Goal: Navigation & Orientation: Find specific page/section

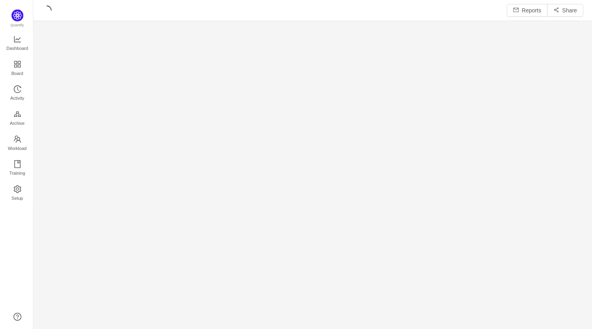
scroll to position [331, 562]
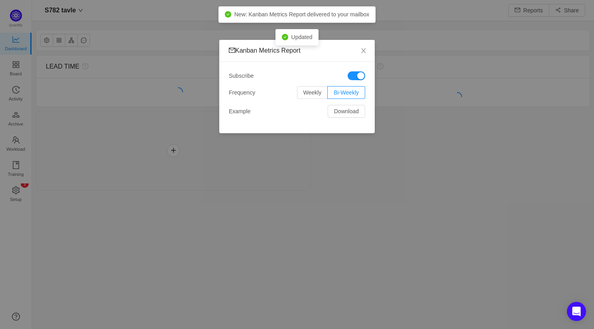
scroll to position [329, 562]
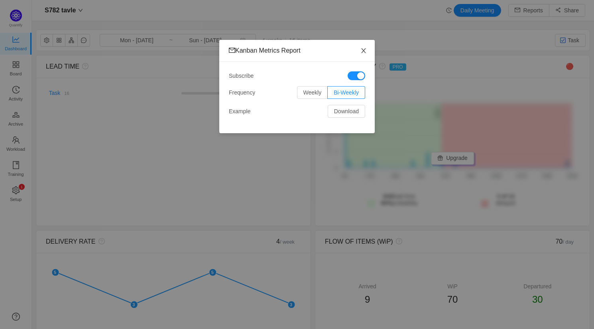
click at [365, 50] on icon "icon: close" at bounding box center [363, 50] width 6 height 6
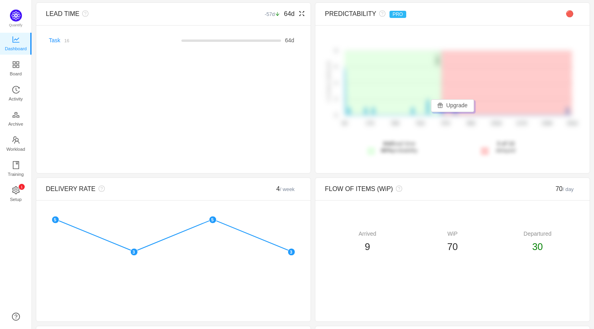
scroll to position [0, 0]
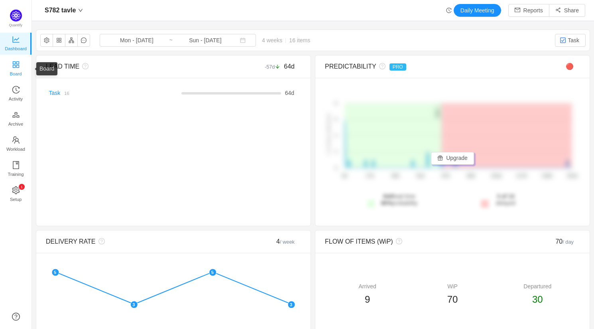
click at [14, 64] on icon "icon: appstore" at bounding box center [16, 65] width 8 height 8
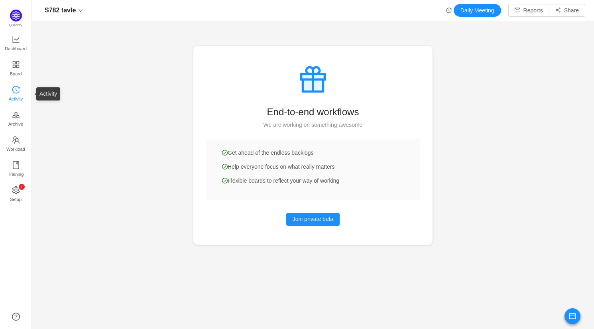
click at [17, 89] on icon "icon: history" at bounding box center [16, 90] width 8 height 8
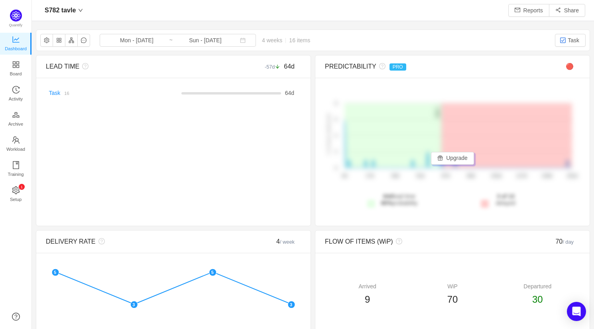
scroll to position [329, 562]
